Goal: Complete application form

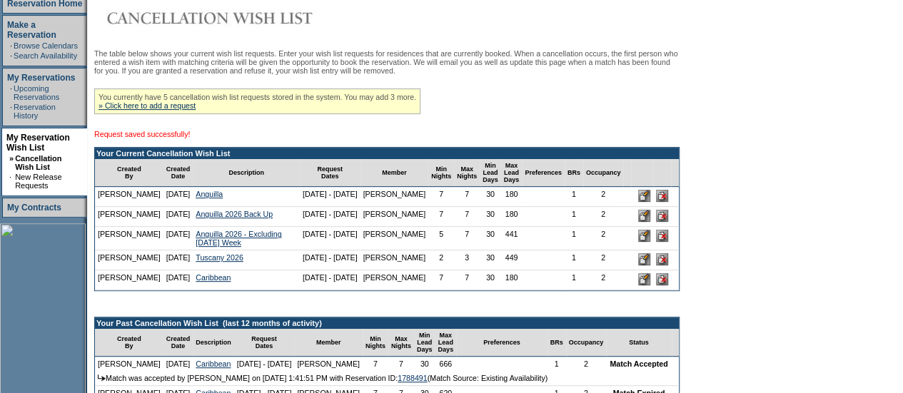
scroll to position [225, 0]
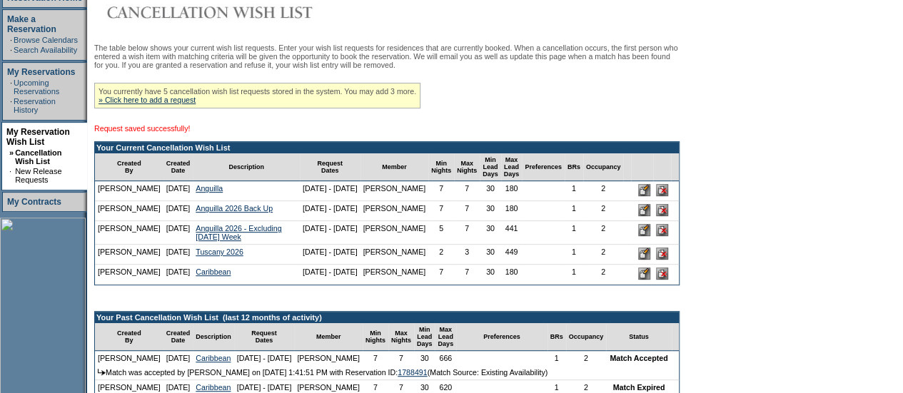
click at [650, 236] on input "image" at bounding box center [644, 230] width 12 height 12
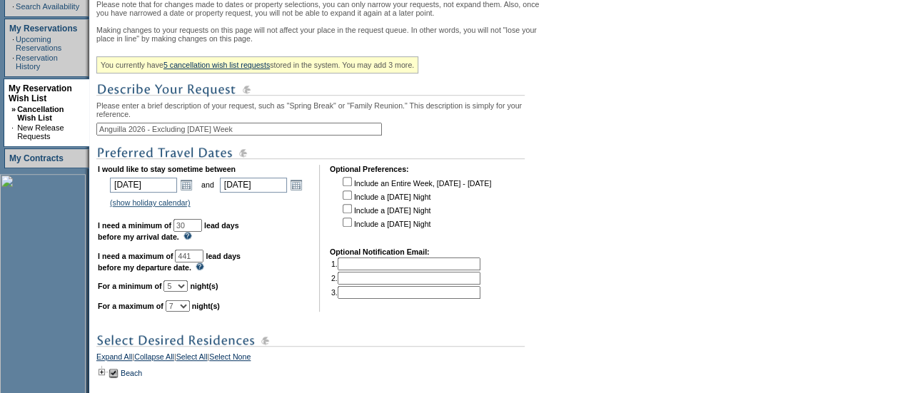
scroll to position [270, 0]
click at [188, 291] on select "1 2 3 4 5 6 7 8 9 10 11 12 13 14" at bounding box center [175, 285] width 24 height 11
select select "7"
click at [181, 291] on select "1 2 3 4 5 6 7 8 9 10 11 12 13 14" at bounding box center [175, 285] width 24 height 11
click at [295, 305] on td "I would like to stay sometime between 2026-02-22 2/22/2026 Open the calendar po…" at bounding box center [203, 237] width 211 height 147
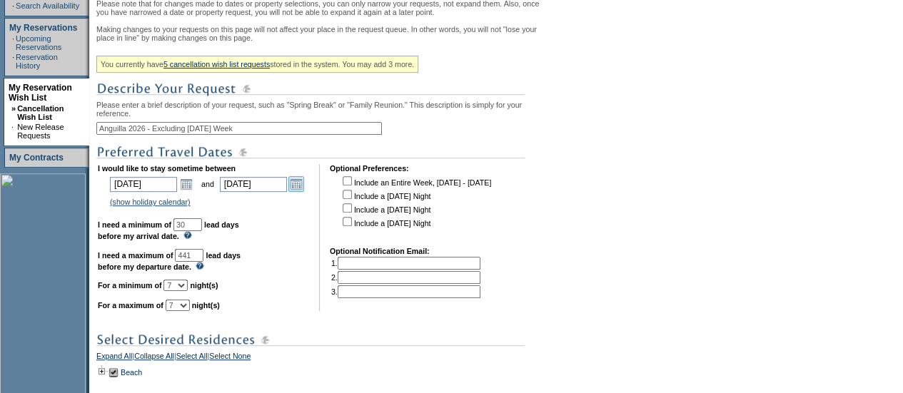
click at [302, 192] on link "Open the calendar popup." at bounding box center [296, 184] width 16 height 16
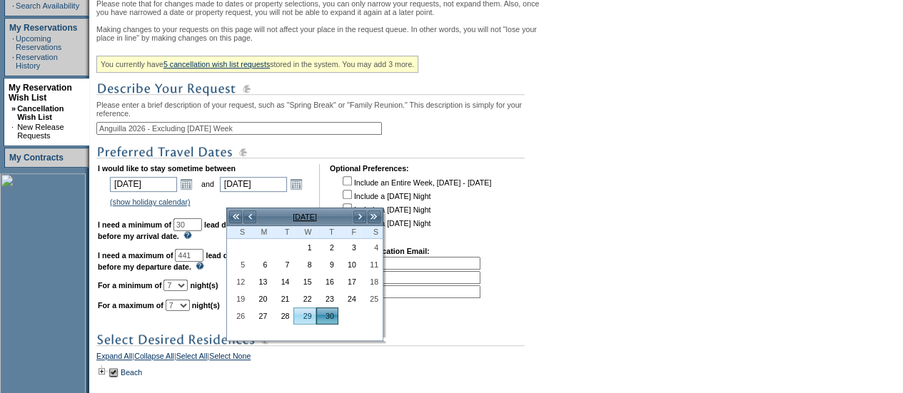
click at [305, 313] on link "29" at bounding box center [304, 316] width 21 height 16
type input "2026-04-29"
type input "4/29/2026"
type input "211"
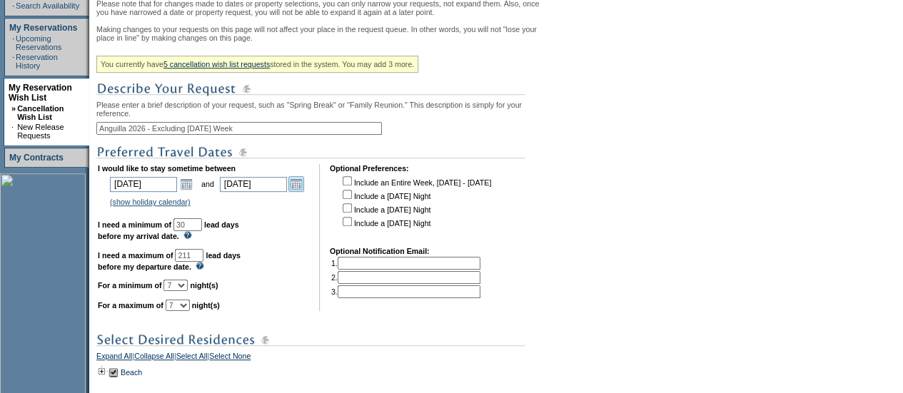
click at [304, 192] on link "Open the calendar popup." at bounding box center [296, 184] width 16 height 16
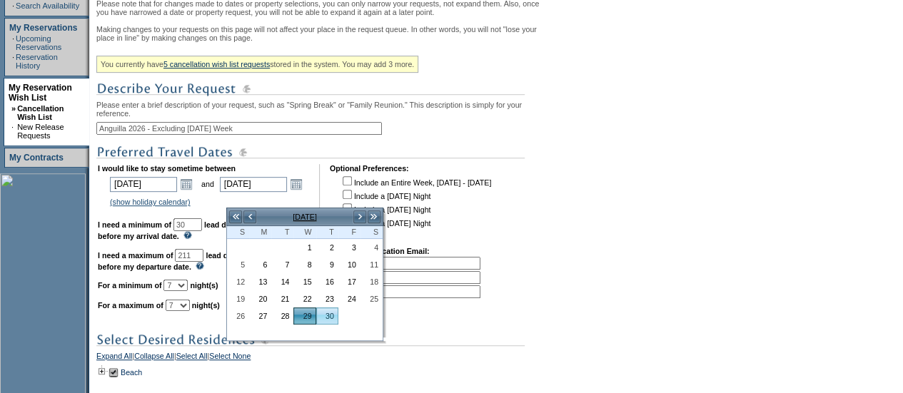
click at [327, 312] on link "30" at bounding box center [327, 316] width 21 height 16
type input "2026-04-30"
type input "4/30/2026"
type input "212"
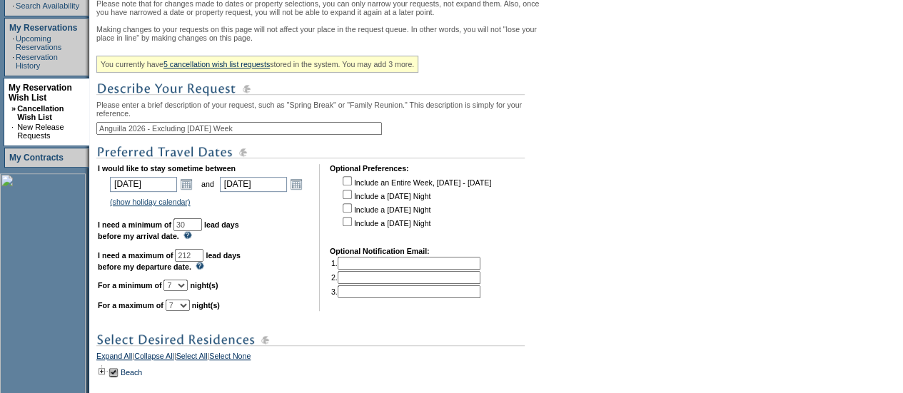
click at [309, 294] on td "I would like to stay sometime between 2026-02-22 2/22/2026 Open the calendar po…" at bounding box center [203, 237] width 211 height 147
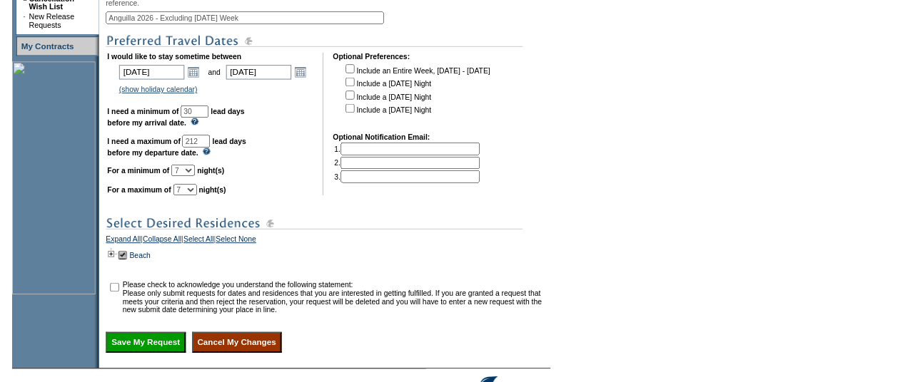
scroll to position [384, 0]
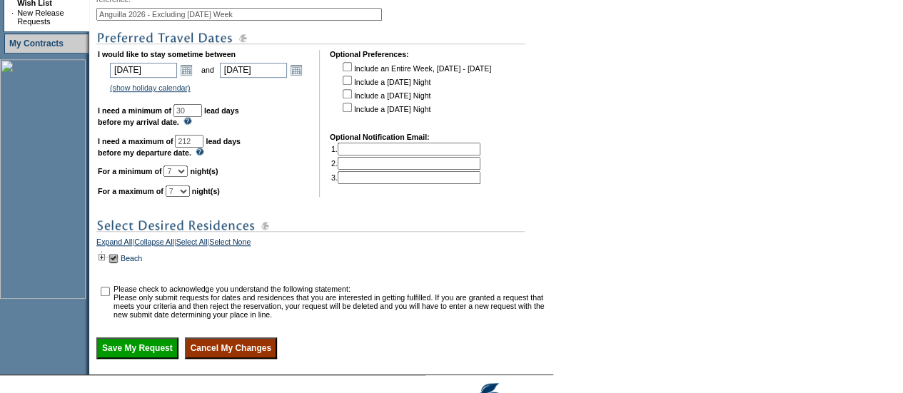
click at [110, 296] on input "checkbox" at bounding box center [105, 291] width 9 height 9
checkbox input "true"
click at [136, 359] on input "Save My Request" at bounding box center [137, 347] width 82 height 21
